Goal: Information Seeking & Learning: Compare options

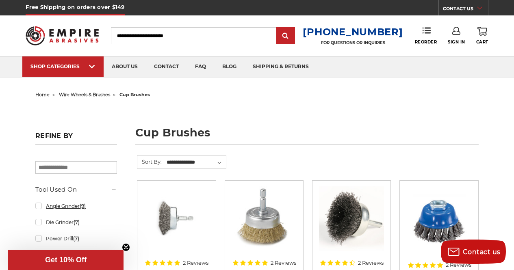
click at [39, 204] on link "Angle Grinder (9)" at bounding box center [76, 206] width 82 height 14
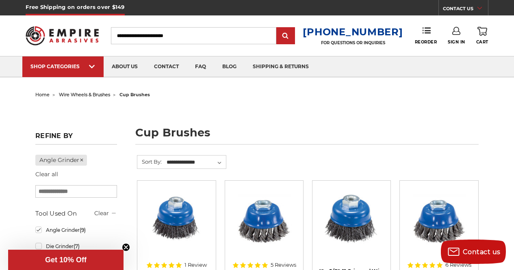
scroll to position [236, 0]
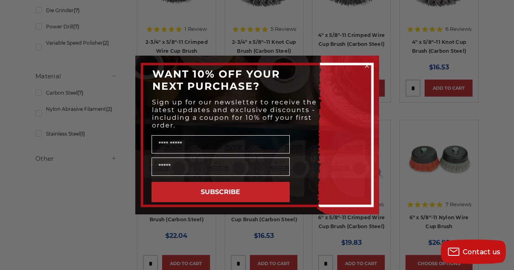
click at [366, 66] on circle "Close dialog" at bounding box center [367, 66] width 8 height 8
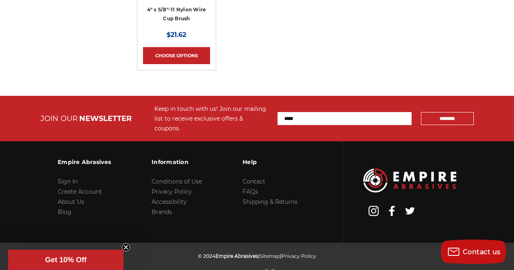
scroll to position [627, 0]
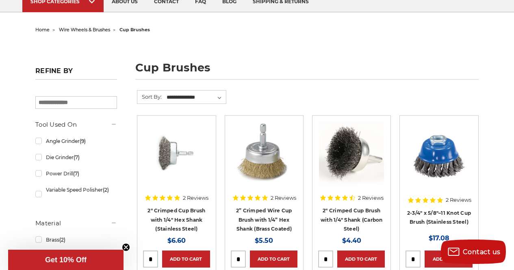
scroll to position [81, 0]
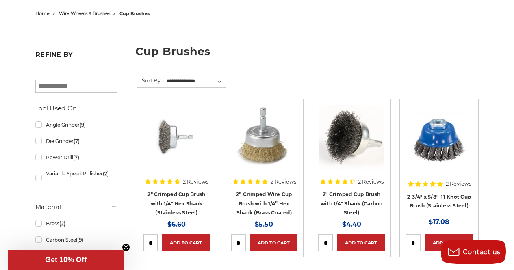
click at [40, 179] on link "Variable Speed Polisher (2)" at bounding box center [76, 178] width 82 height 23
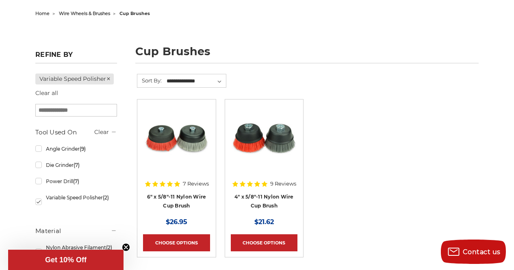
scroll to position [98, 0]
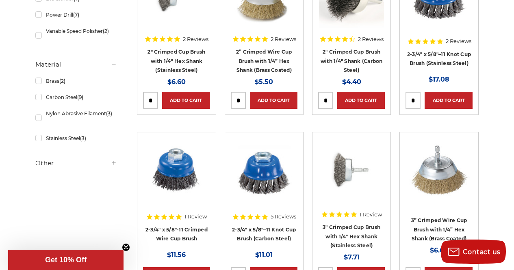
scroll to position [236, 0]
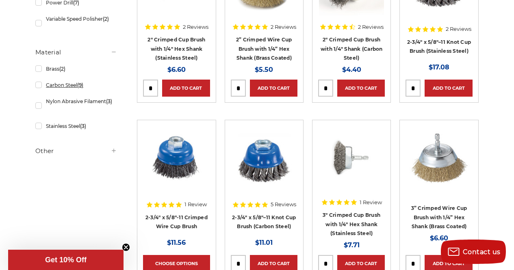
click at [40, 86] on link "Carbon Steel (9)" at bounding box center [76, 85] width 82 height 14
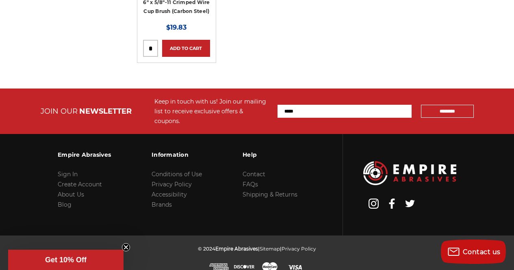
scroll to position [390, 0]
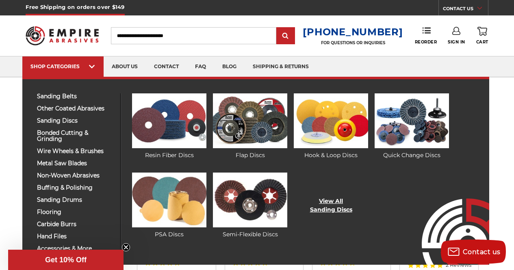
click at [334, 206] on link "View All Sanding Discs" at bounding box center [331, 205] width 42 height 17
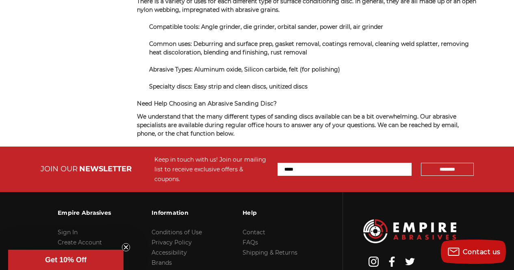
scroll to position [5743, 0]
